Goal: Task Accomplishment & Management: Manage account settings

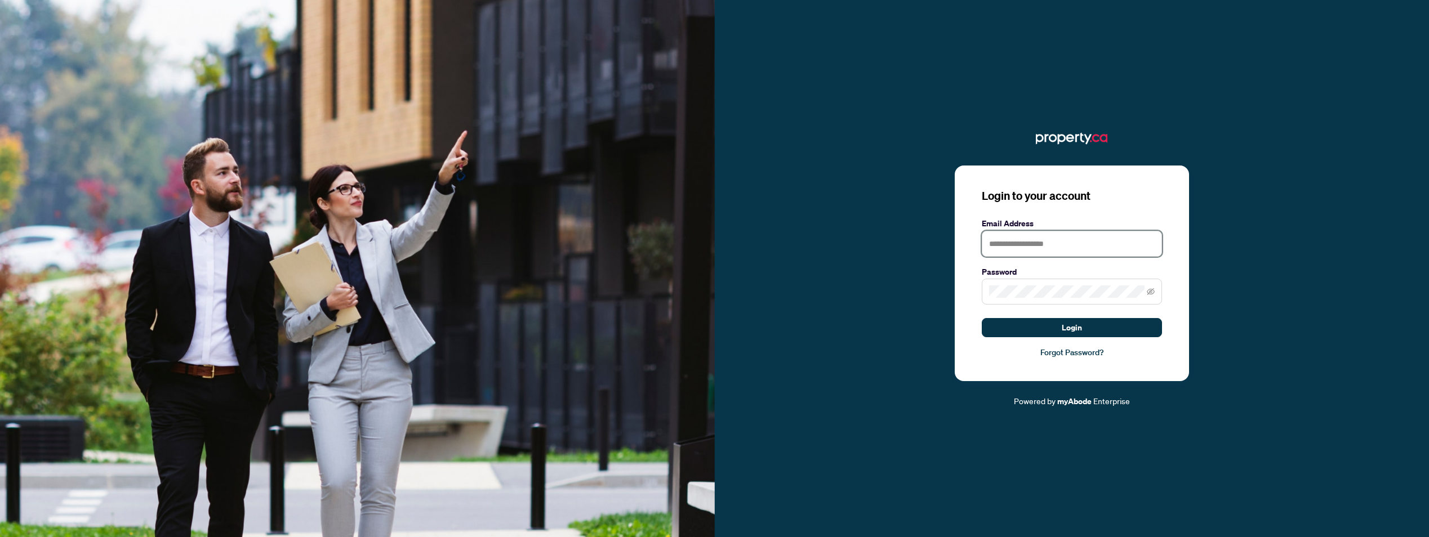
click at [995, 244] on input "text" at bounding box center [1072, 244] width 180 height 26
type input "**********"
click at [982, 318] on button "Login" at bounding box center [1072, 327] width 180 height 19
click at [1060, 353] on link "Forgot Password?" at bounding box center [1072, 352] width 180 height 12
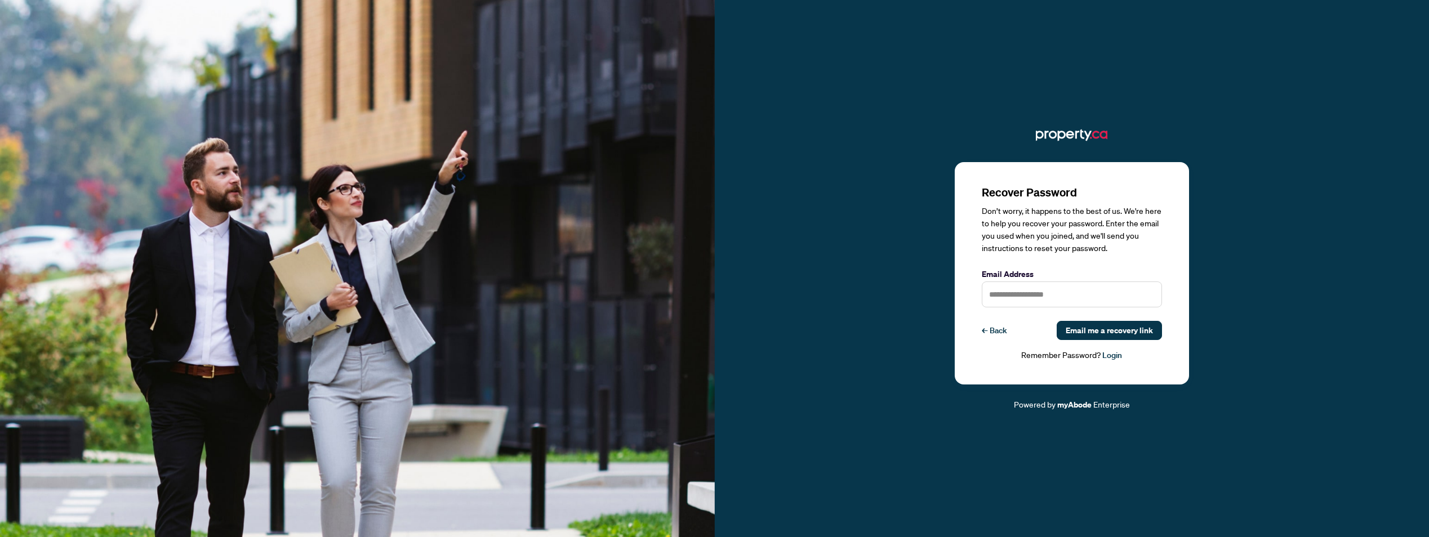
drag, startPoint x: 1053, startPoint y: 309, endPoint x: 1051, endPoint y: 299, distance: 10.4
click at [1053, 309] on div "Recover Password Don’t worry, it happens to the best of us. We're here to help …" at bounding box center [1072, 273] width 180 height 177
click at [1051, 297] on input "text" at bounding box center [1072, 295] width 180 height 26
type input "**********"
click at [1096, 331] on span "Email me a recovery link" at bounding box center [1109, 331] width 87 height 18
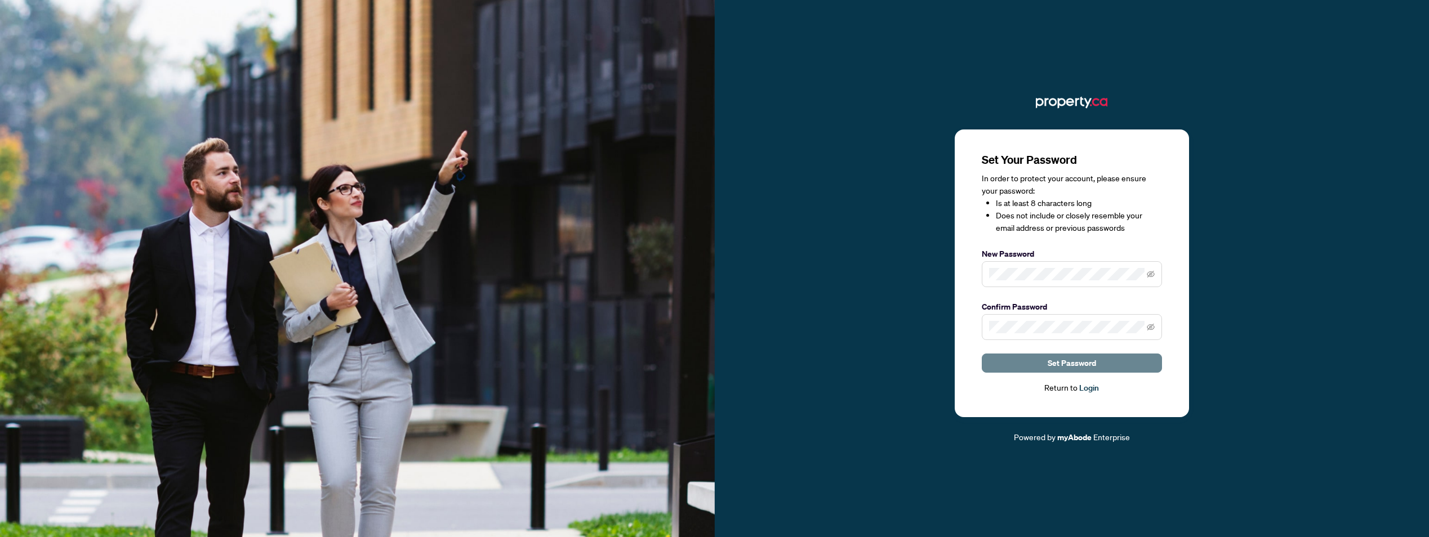
click at [1083, 364] on span "Set Password" at bounding box center [1072, 363] width 48 height 18
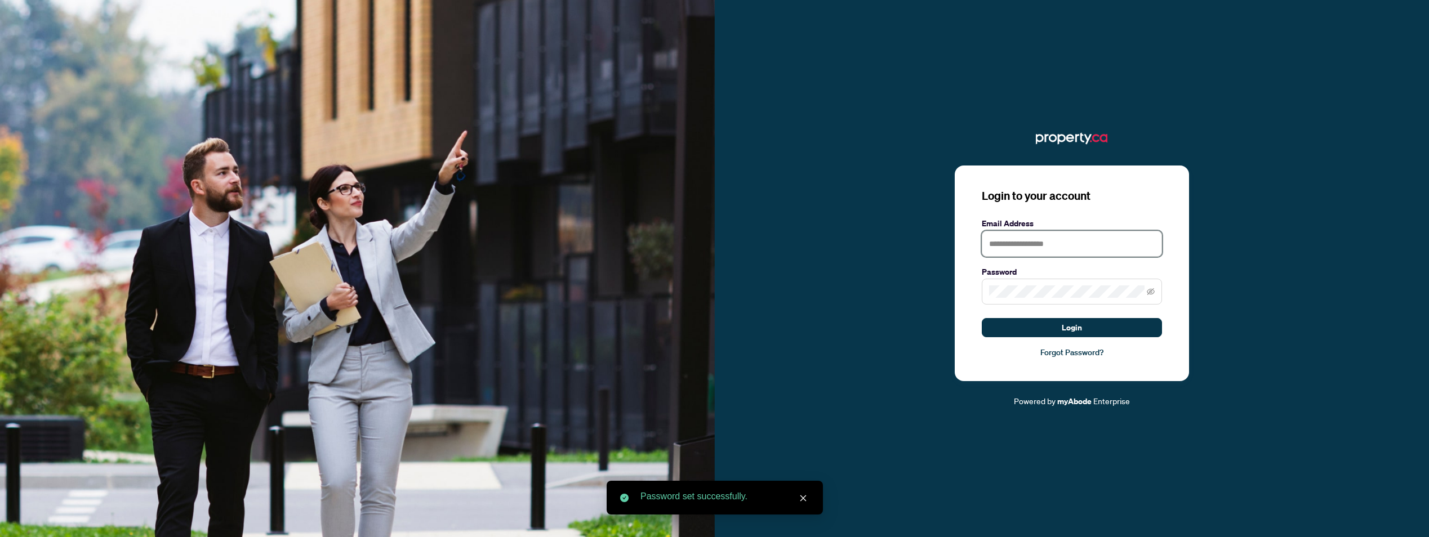
click at [1030, 248] on input "text" at bounding box center [1072, 244] width 180 height 26
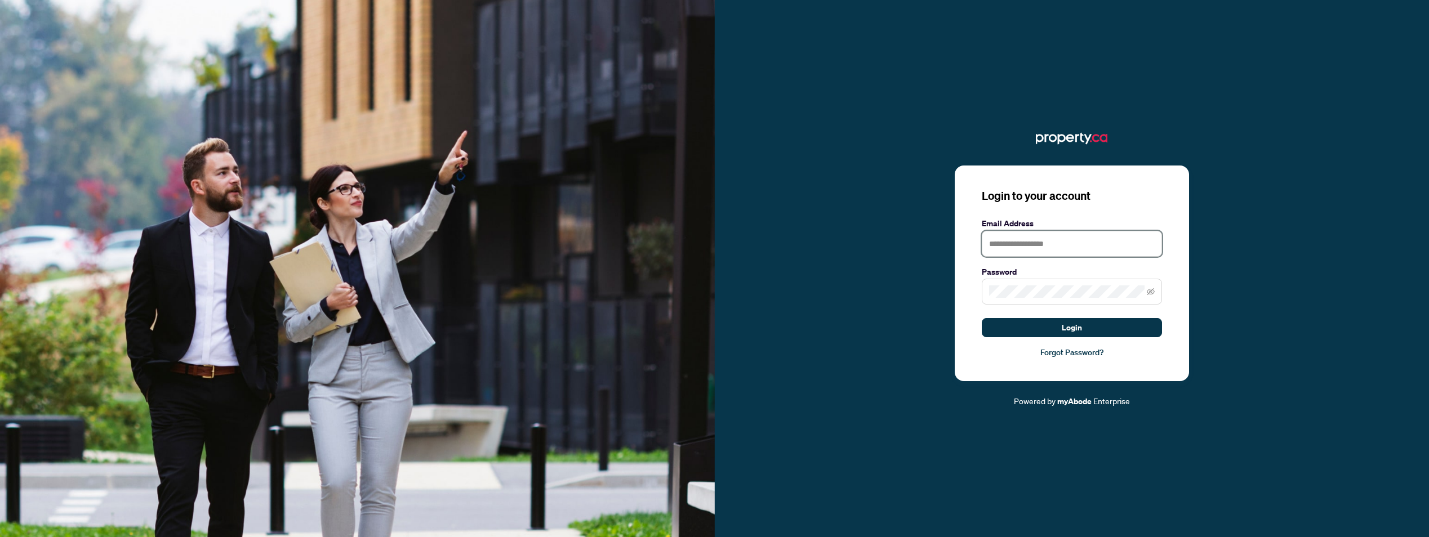
type input "**********"
click at [982, 318] on button "Login" at bounding box center [1072, 327] width 180 height 19
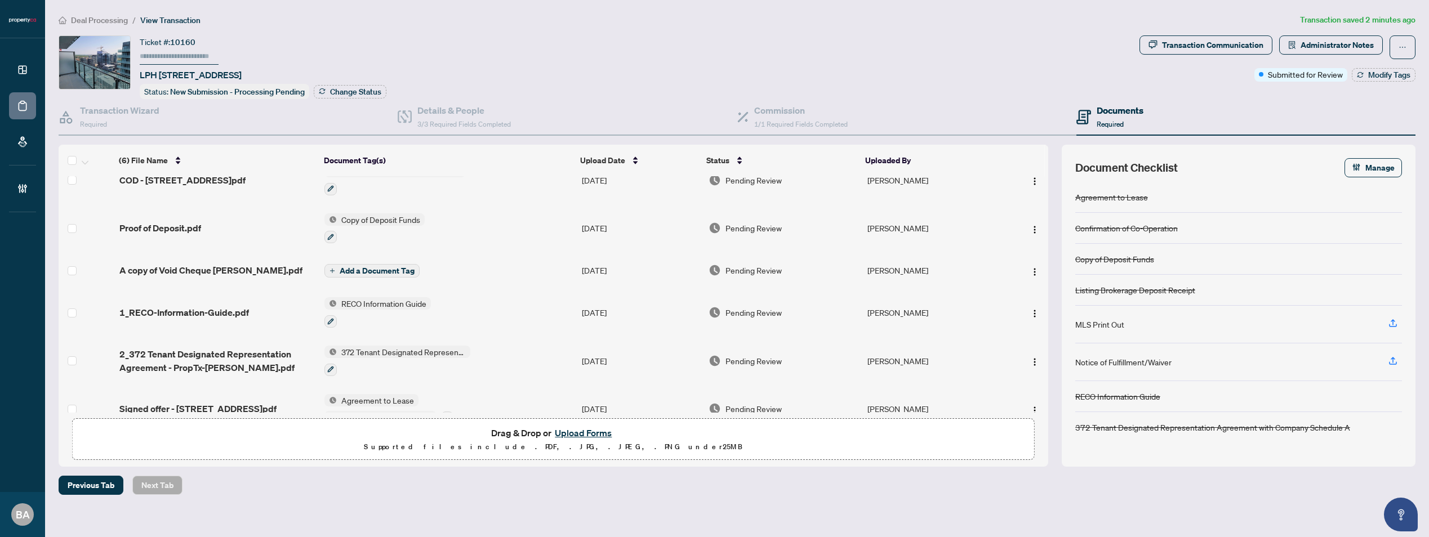
scroll to position [43, 0]
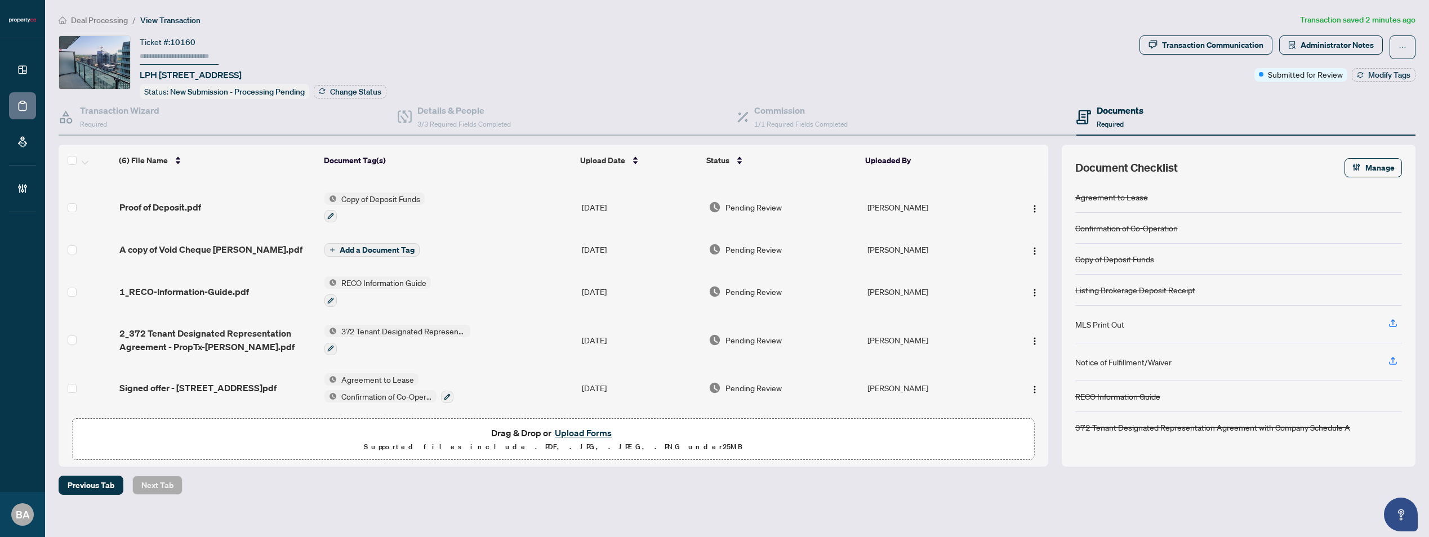
click at [361, 373] on span "Agreement to Lease" at bounding box center [378, 379] width 82 height 12
click at [377, 432] on span "Agreement to Lease" at bounding box center [379, 430] width 82 height 12
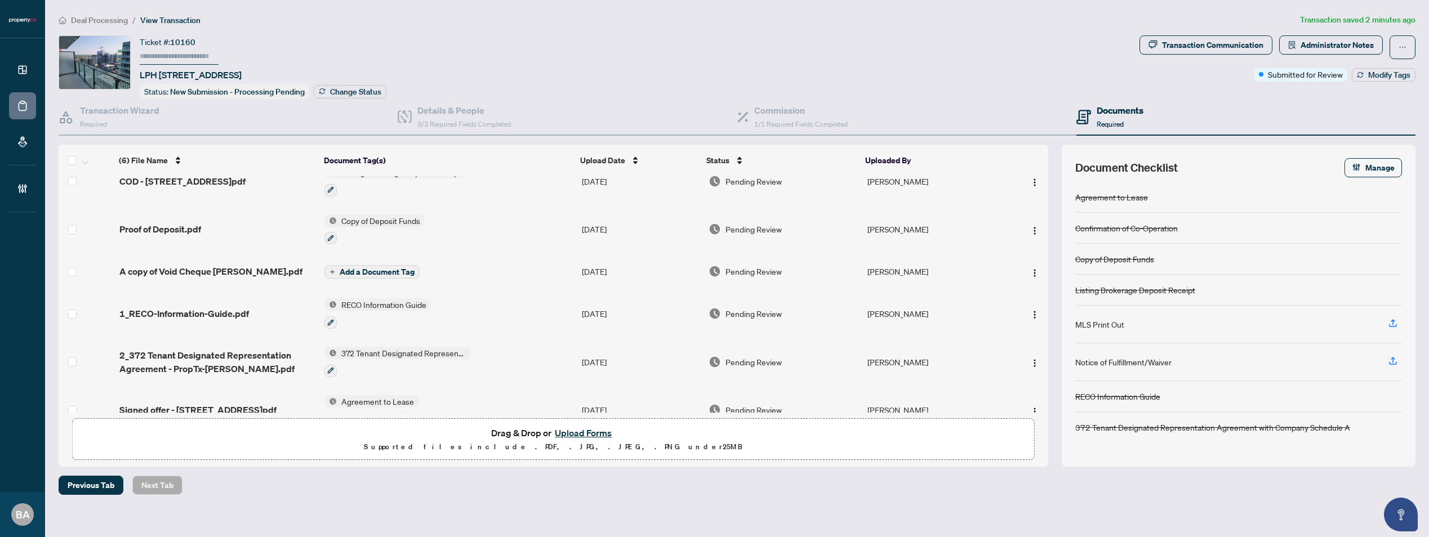
scroll to position [43, 0]
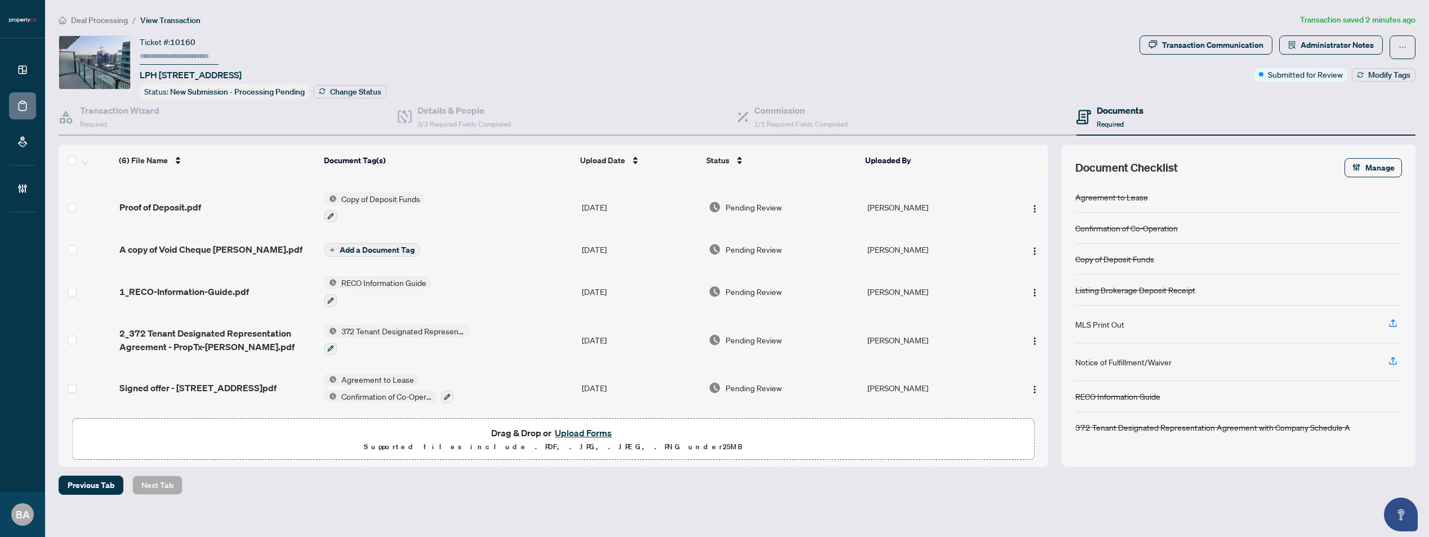
click at [366, 390] on span "Confirmation of Co-Operation" at bounding box center [387, 396] width 100 height 12
click at [364, 447] on span "Confirmation of Co-Operation" at bounding box center [394, 446] width 112 height 12
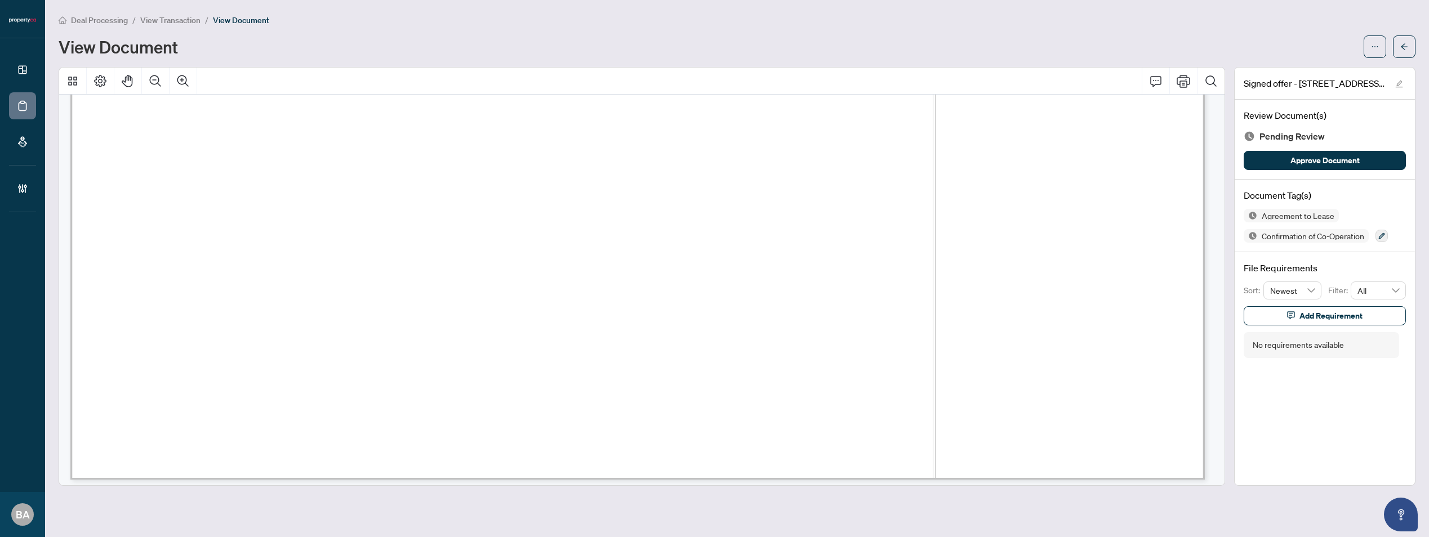
scroll to position [1100, 0]
click at [1286, 212] on div "Confirmation of Co-Operation" at bounding box center [1307, 213] width 99 height 18
click at [1384, 237] on icon "button" at bounding box center [1382, 236] width 7 height 7
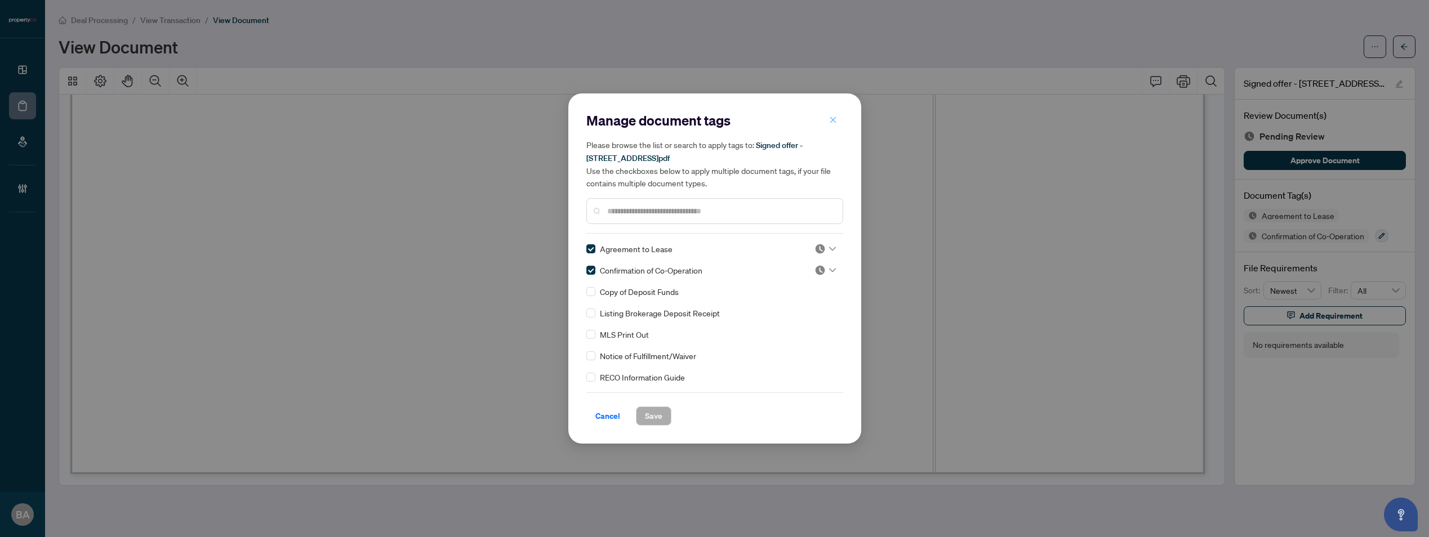
click at [829, 121] on icon "close" at bounding box center [833, 120] width 8 height 8
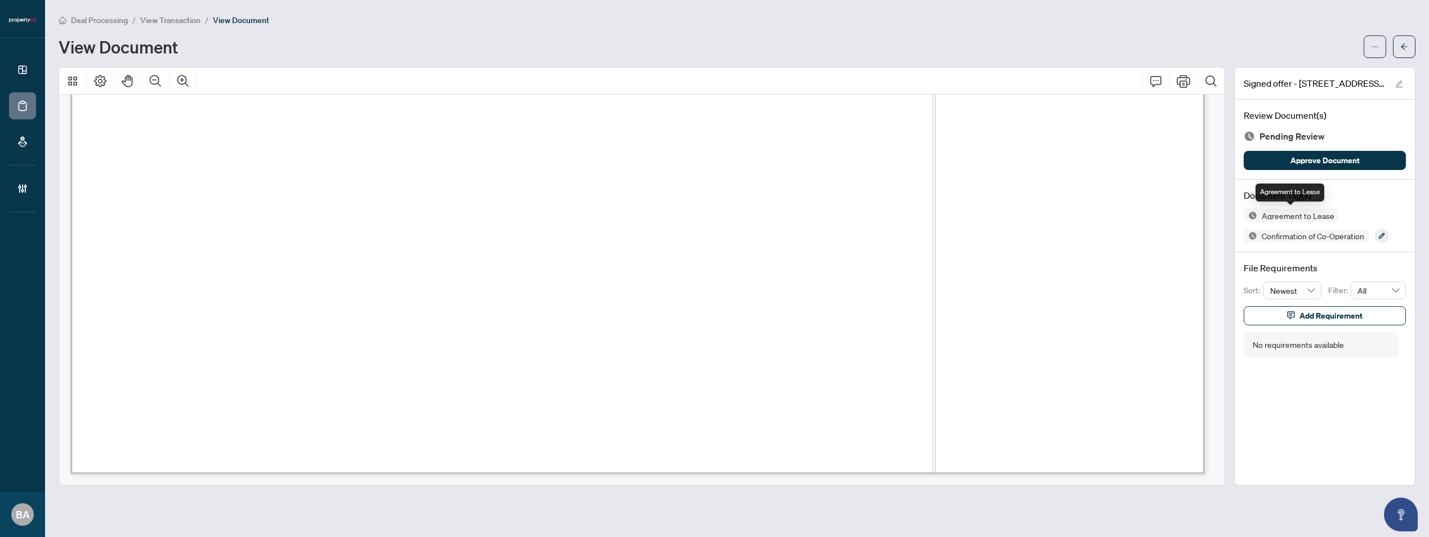
click at [1273, 216] on span "Agreement to Lease" at bounding box center [1298, 216] width 82 height 8
click at [1275, 215] on span "Agreement to Lease" at bounding box center [1298, 216] width 82 height 8
click at [1268, 232] on span "Confirmation of Co-Operation" at bounding box center [1313, 236] width 112 height 8
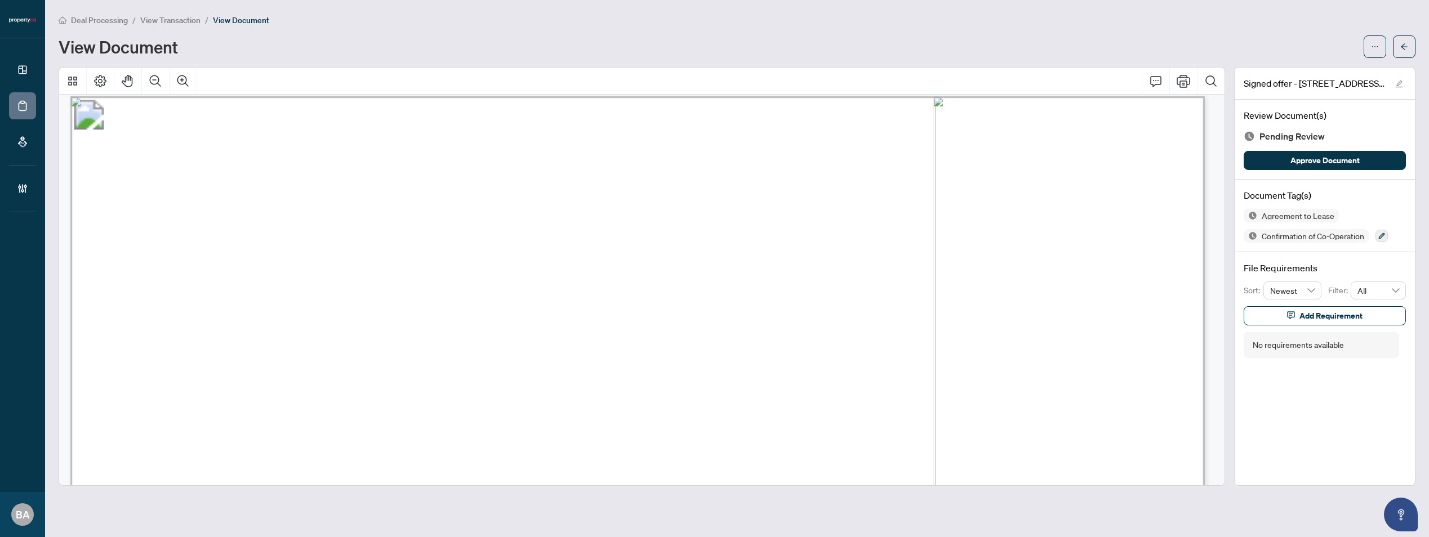
scroll to position [0, 0]
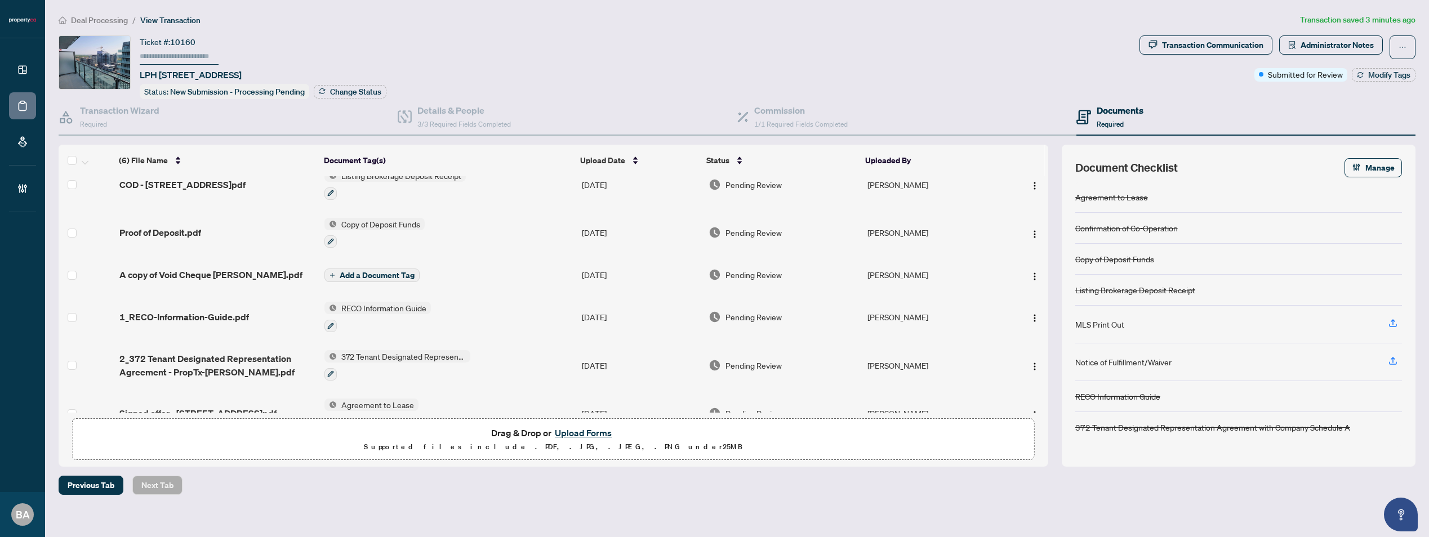
scroll to position [43, 0]
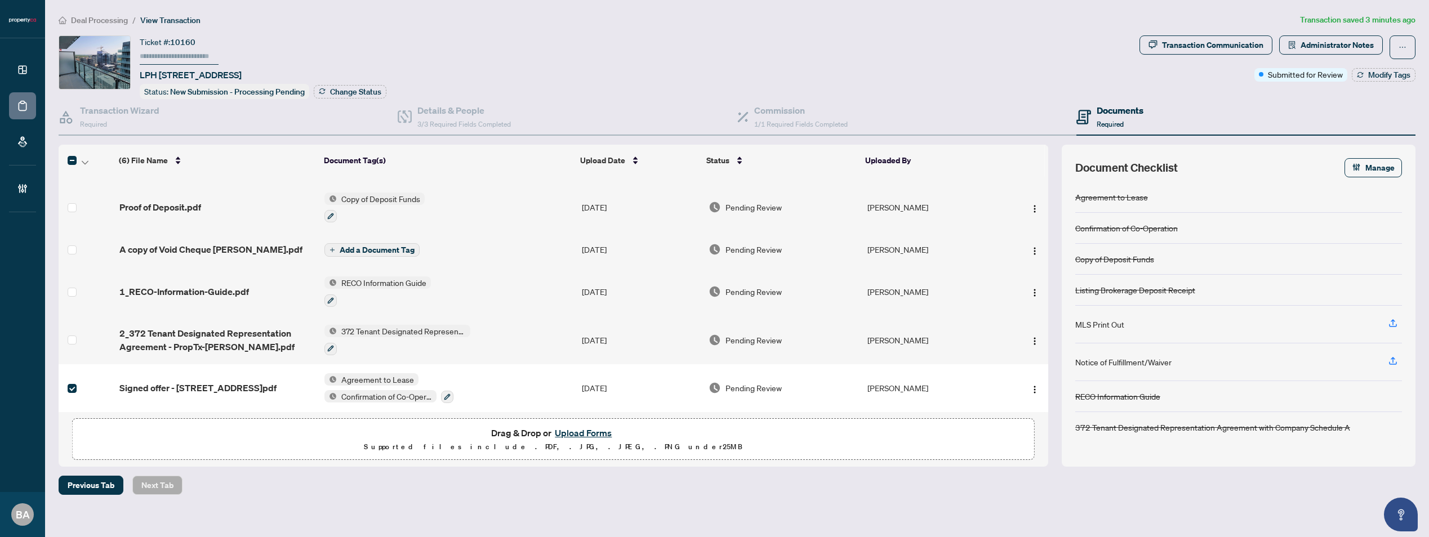
click at [353, 375] on span "Agreement to Lease" at bounding box center [378, 379] width 82 height 12
click at [371, 431] on span "Agreement to Lease" at bounding box center [379, 430] width 82 height 12
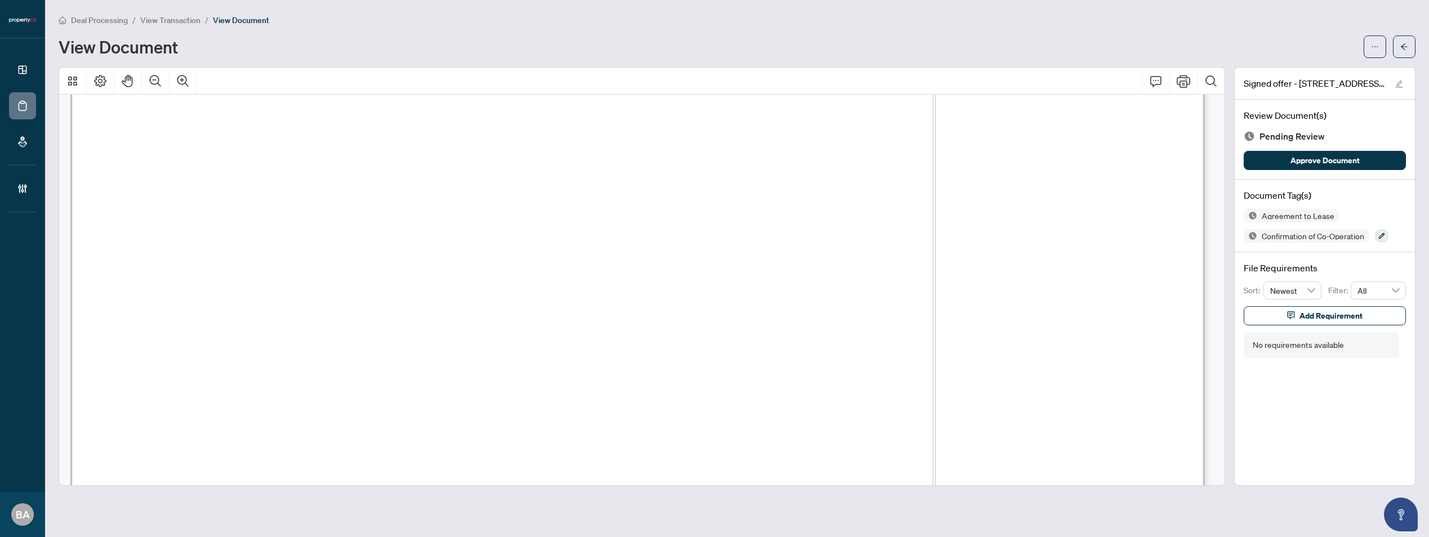
scroll to position [1100, 0]
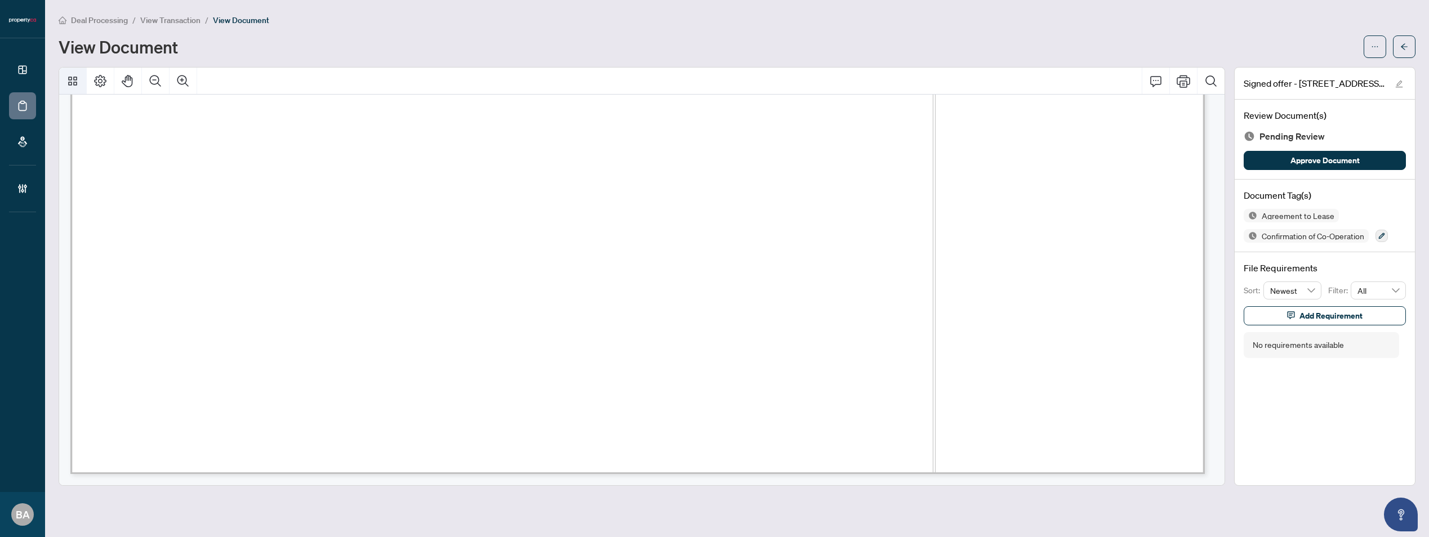
click at [75, 82] on icon "Thumbnails" at bounding box center [72, 81] width 9 height 9
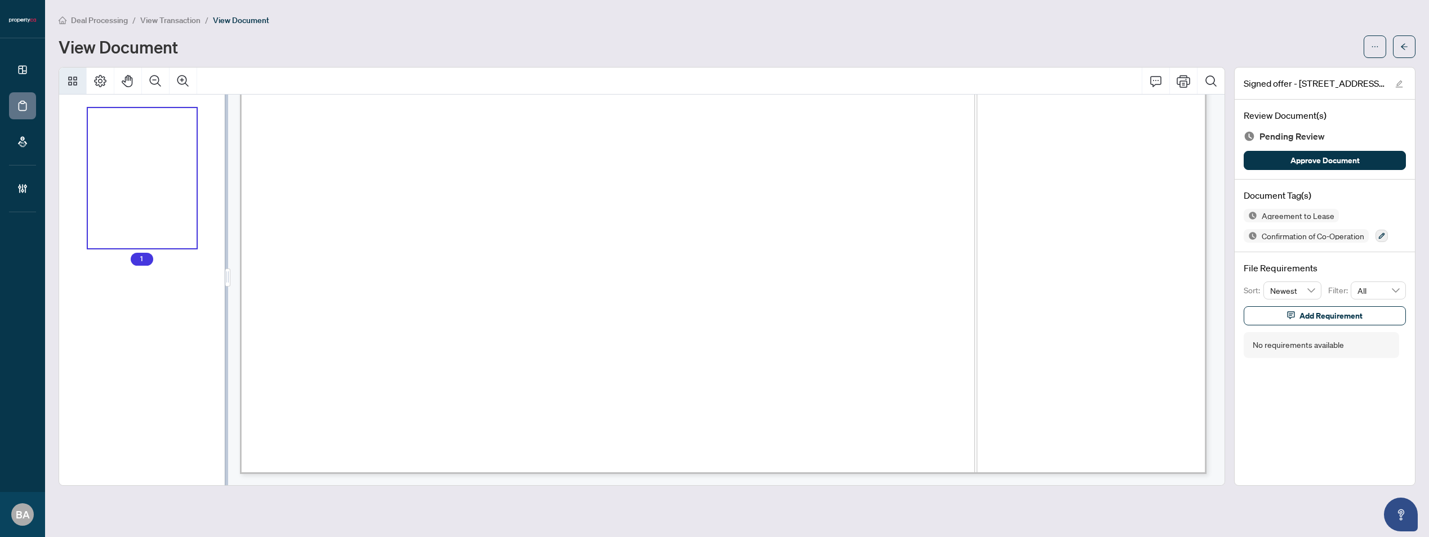
scroll to position [891, 0]
click at [75, 82] on icon "Thumbnails" at bounding box center [72, 81] width 9 height 9
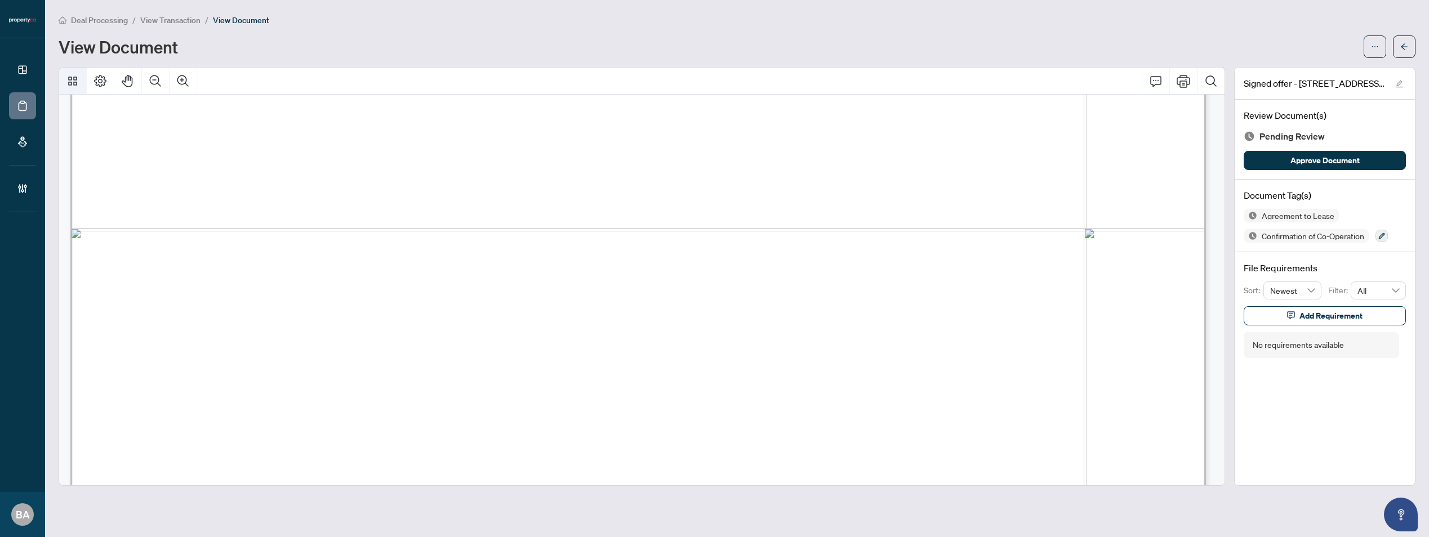
scroll to position [1047, 0]
